Goal: Find specific page/section: Find specific page/section

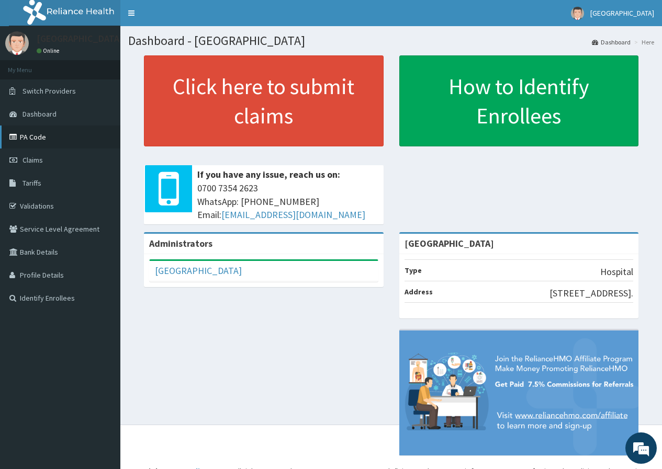
click at [67, 136] on link "PA Code" at bounding box center [60, 137] width 120 height 23
click at [48, 135] on link "PA Code" at bounding box center [60, 137] width 120 height 23
